Goal: Task Accomplishment & Management: Manage account settings

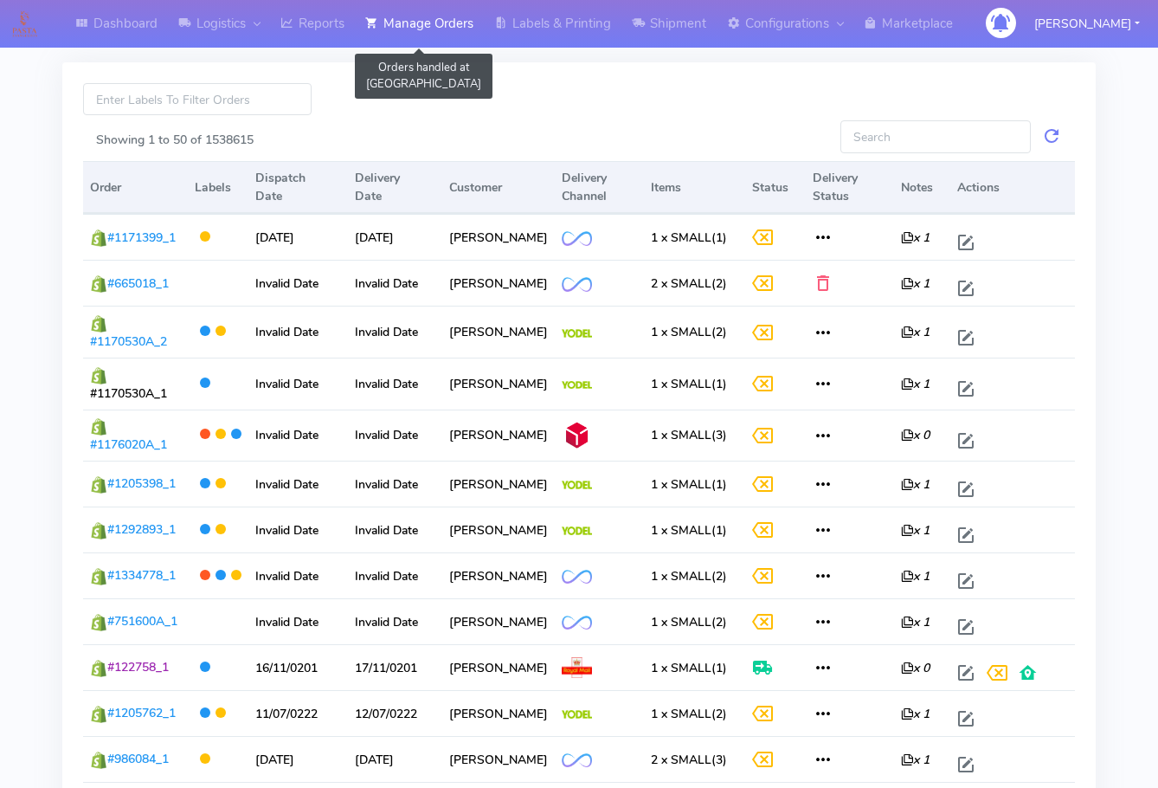
click at [432, 20] on link "Manage Orders" at bounding box center [419, 24] width 129 height 48
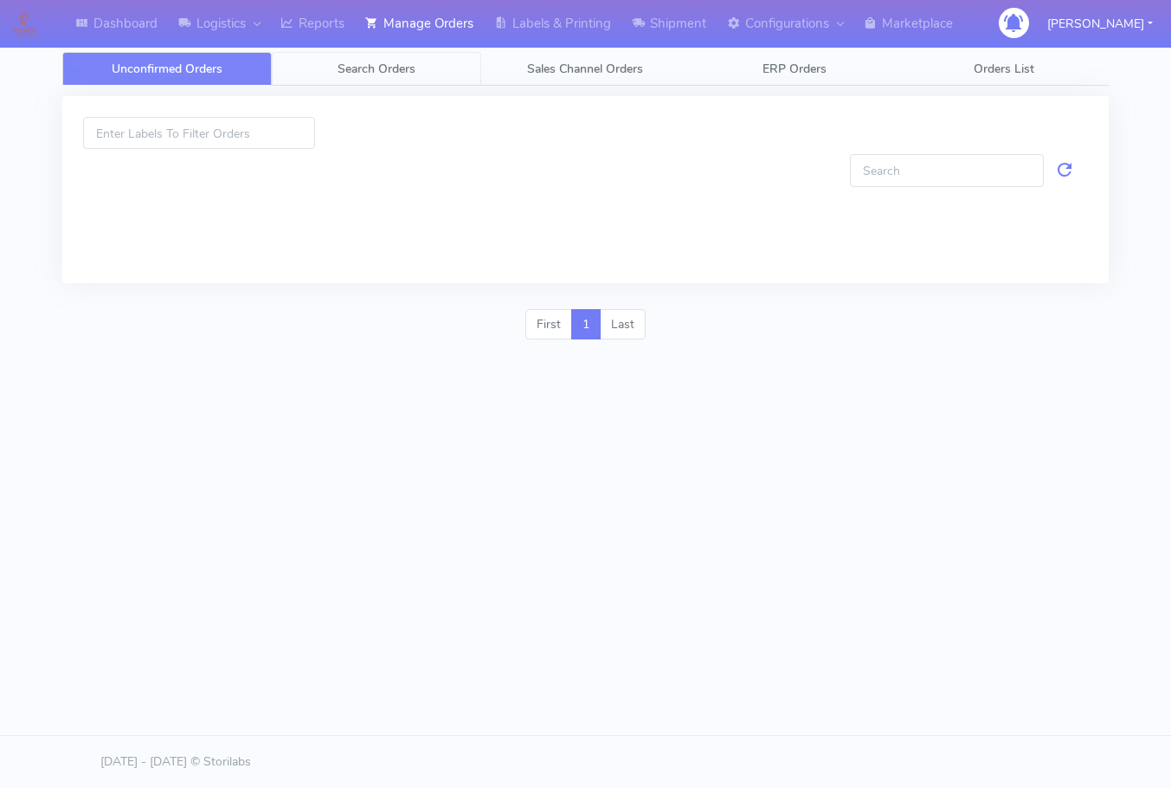
click at [407, 66] on span "Search Orders" at bounding box center [377, 69] width 78 height 16
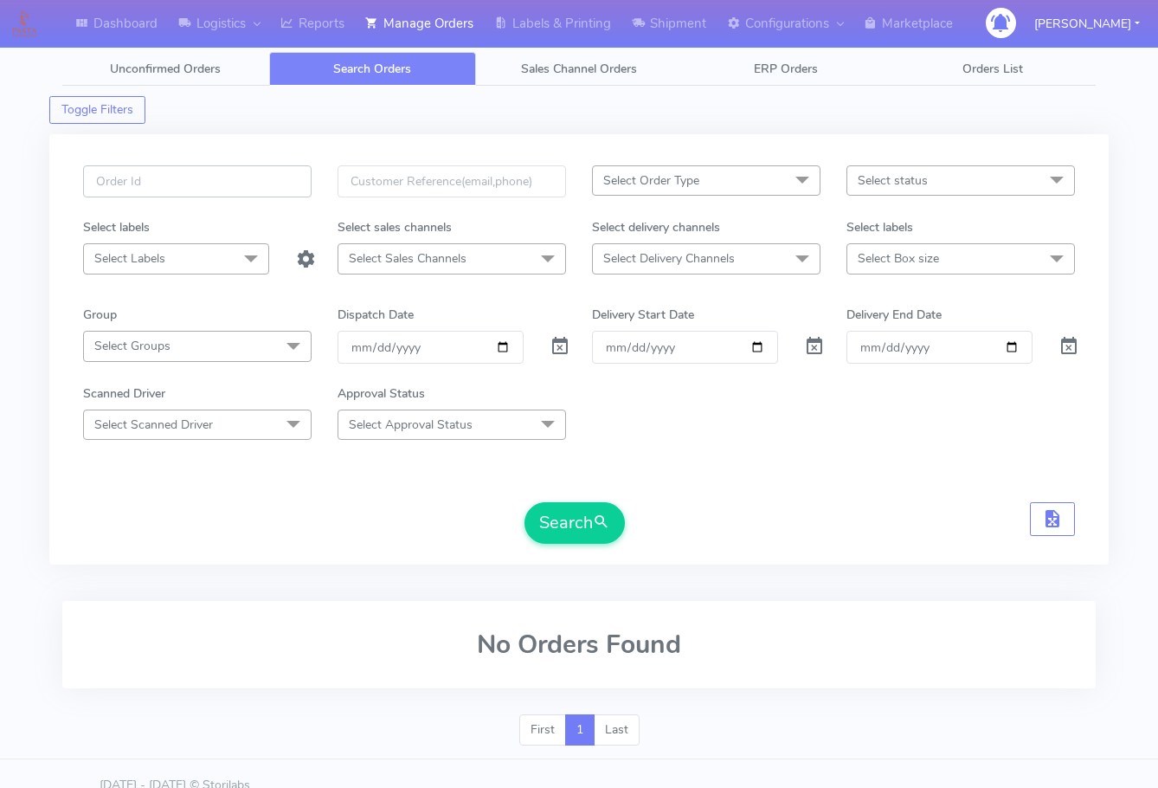
click at [243, 177] on input "text" at bounding box center [197, 181] width 229 height 32
paste input "1624840"
type input "1624840"
click at [554, 351] on span at bounding box center [560, 350] width 21 height 16
click at [567, 525] on button "Search" at bounding box center [575, 523] width 100 height 42
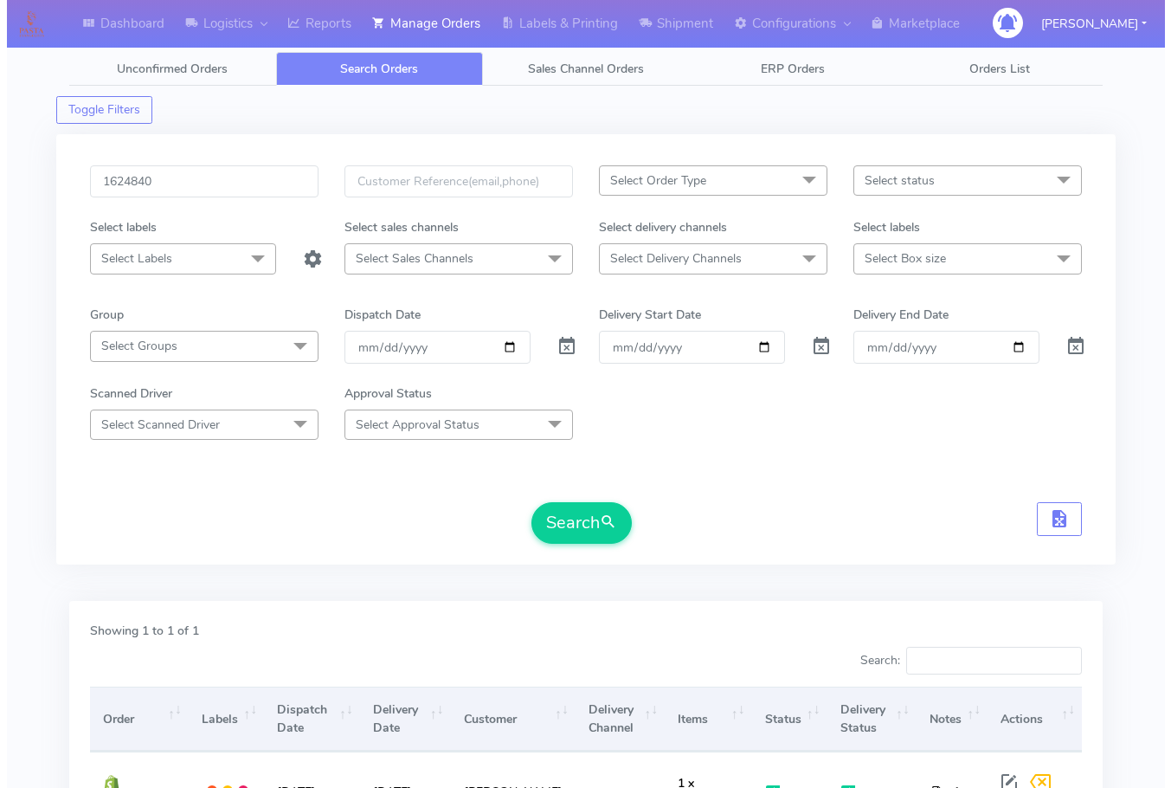
scroll to position [191, 0]
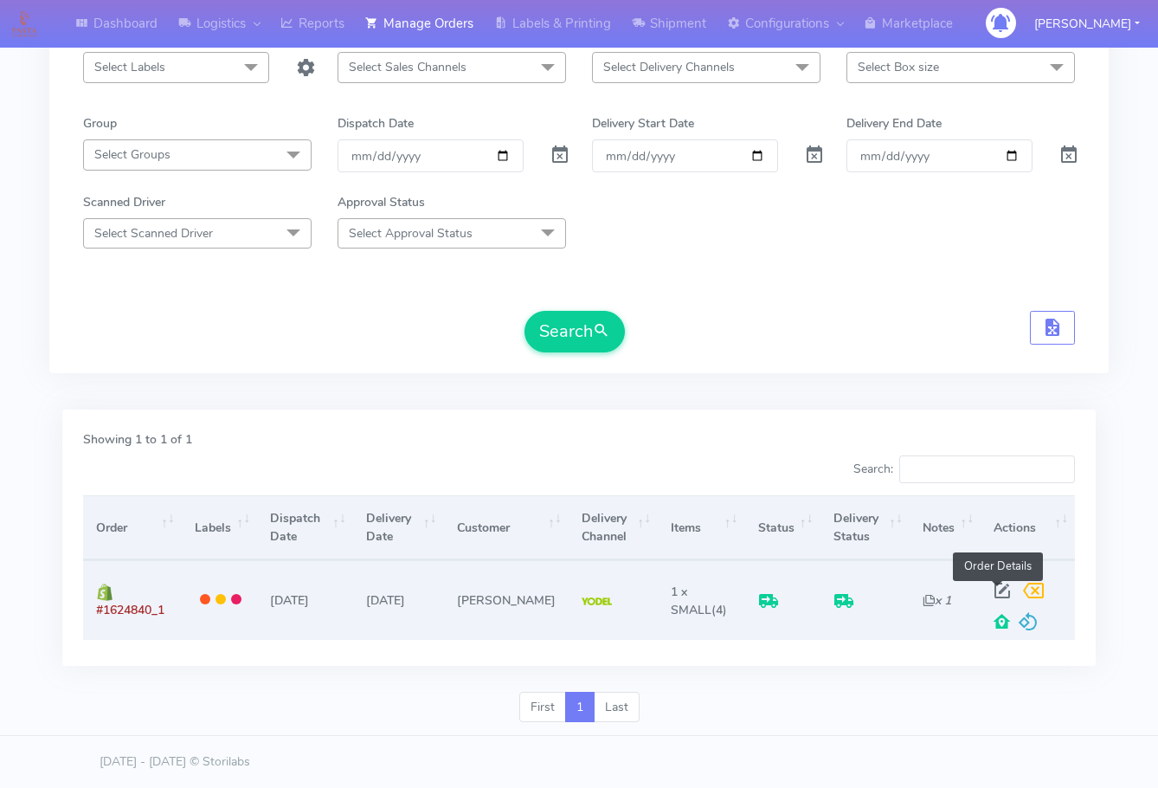
click at [999, 588] on span at bounding box center [1002, 594] width 31 height 16
select select "5"
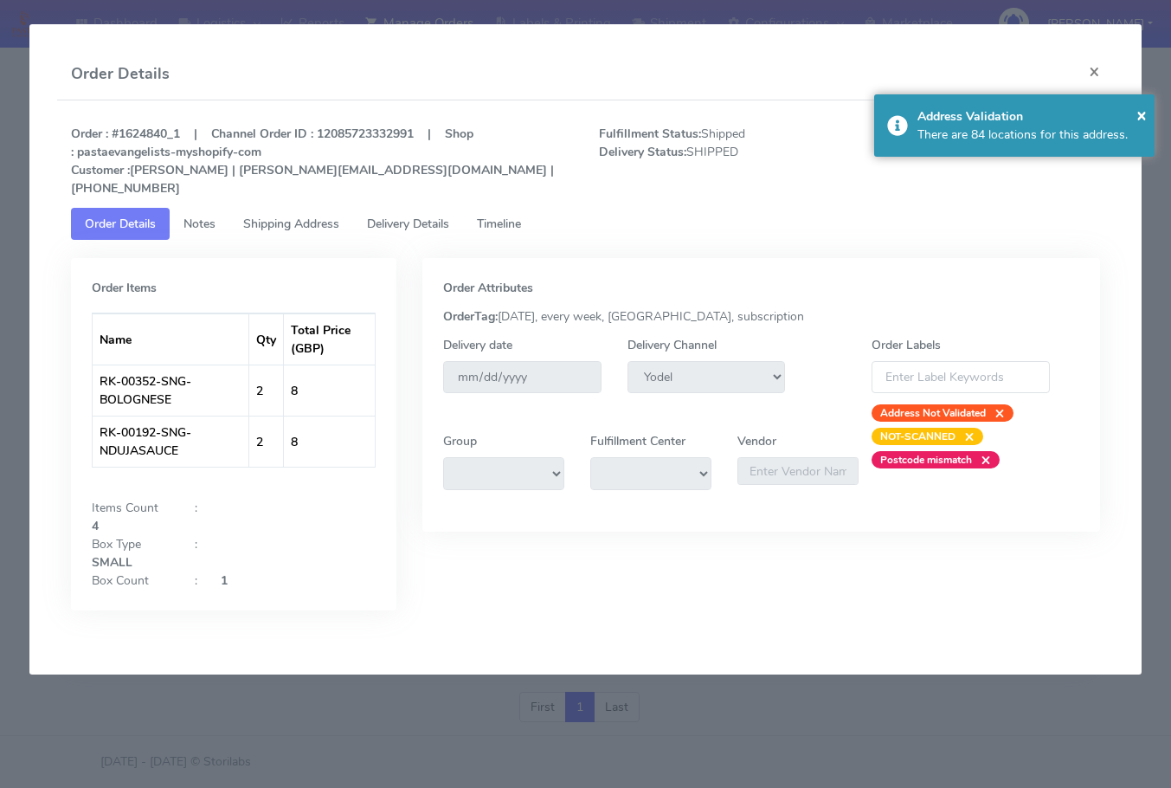
click at [286, 216] on span "Shipping Address" at bounding box center [291, 224] width 96 height 16
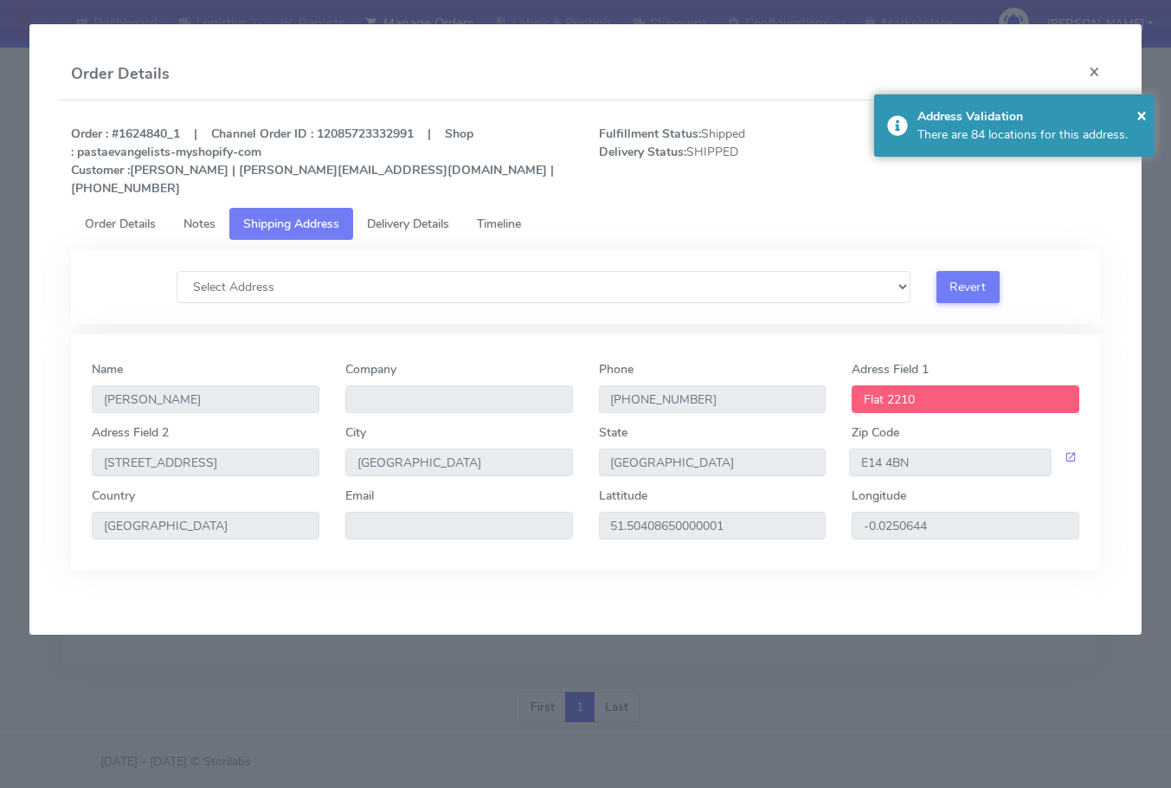
click at [431, 216] on span "Delivery Details" at bounding box center [408, 224] width 82 height 16
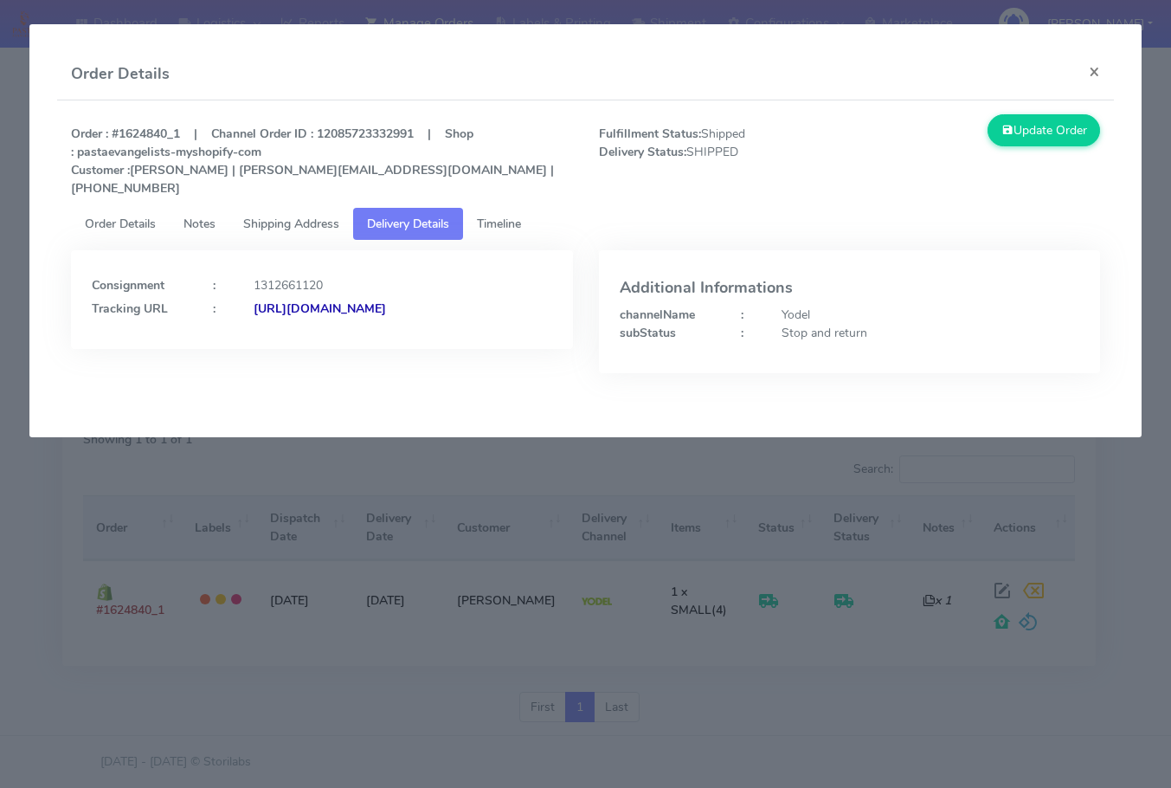
drag, startPoint x: 453, startPoint y: 322, endPoint x: 279, endPoint y: 345, distance: 175.5
click at [279, 345] on div "Consignment : 1312661120 Tracking URL : [URL][DOMAIN_NAME]" at bounding box center [322, 299] width 502 height 99
copy strong "JJD0002249960900197"
